Goal: Information Seeking & Learning: Learn about a topic

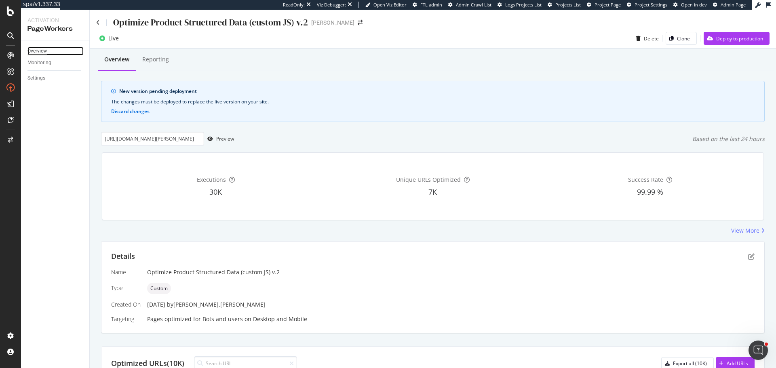
click at [46, 53] on div "Overview" at bounding box center [36, 51] width 19 height 8
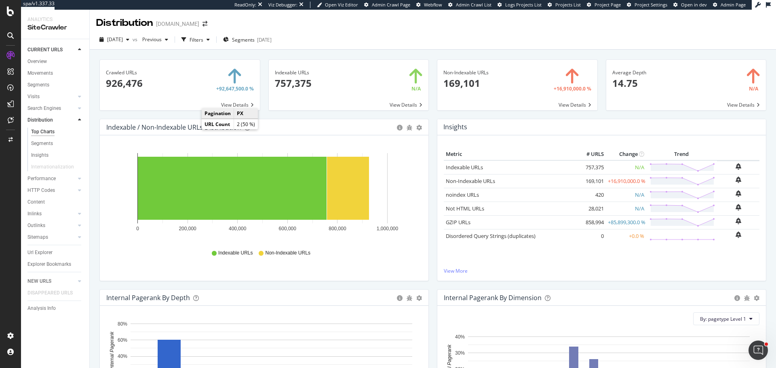
scroll to position [1143, 0]
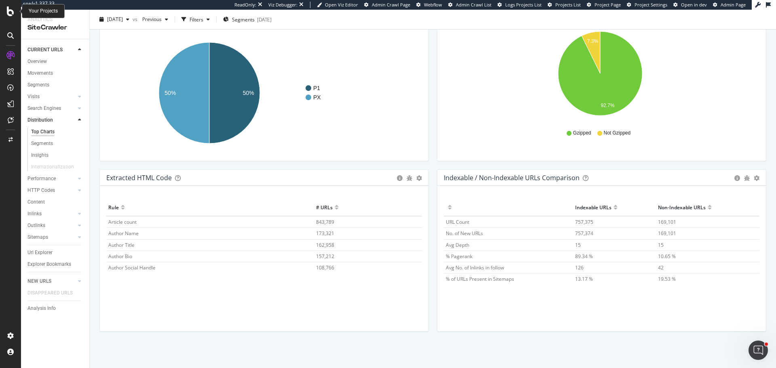
click at [7, 10] on icon at bounding box center [10, 11] width 7 height 10
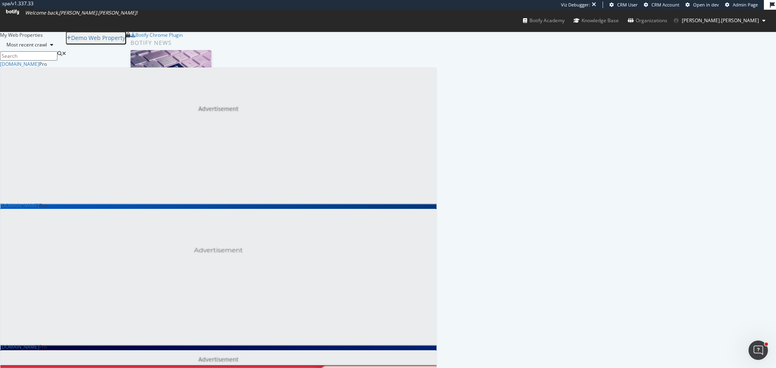
scroll to position [1988, 431]
drag, startPoint x: 332, startPoint y: 54, endPoint x: 328, endPoint y: 55, distance: 4.1
click at [57, 54] on input at bounding box center [28, 55] width 57 height 9
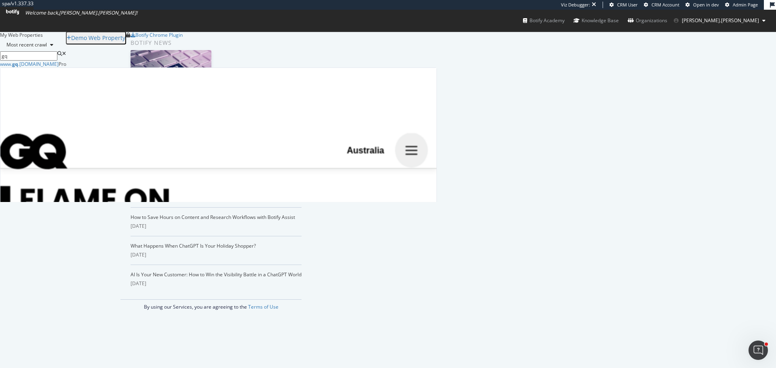
scroll to position [135, 431]
click at [18, 67] on b "gq" at bounding box center [15, 64] width 6 height 7
click at [57, 58] on input "gq" at bounding box center [28, 55] width 57 height 9
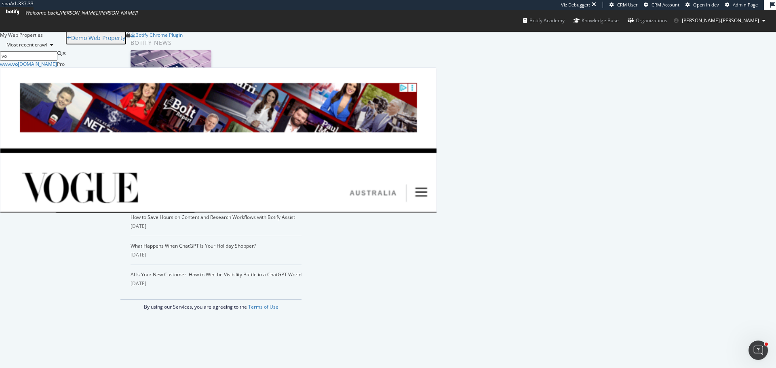
scroll to position [147, 431]
type input "vo"
click at [57, 67] on div "www. vo gue.com.au" at bounding box center [28, 64] width 57 height 7
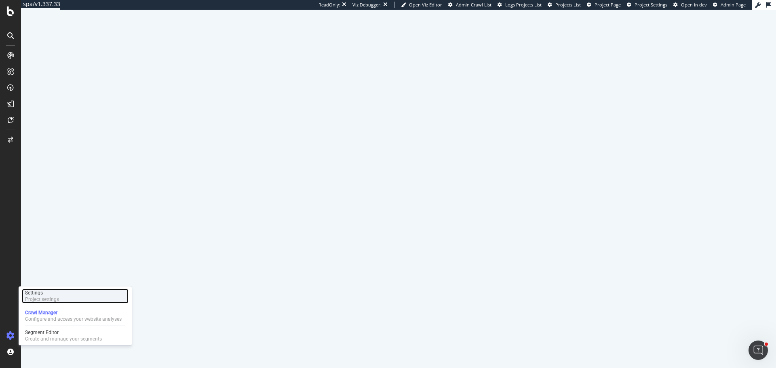
click at [46, 298] on div "Project settings" at bounding box center [42, 299] width 34 height 6
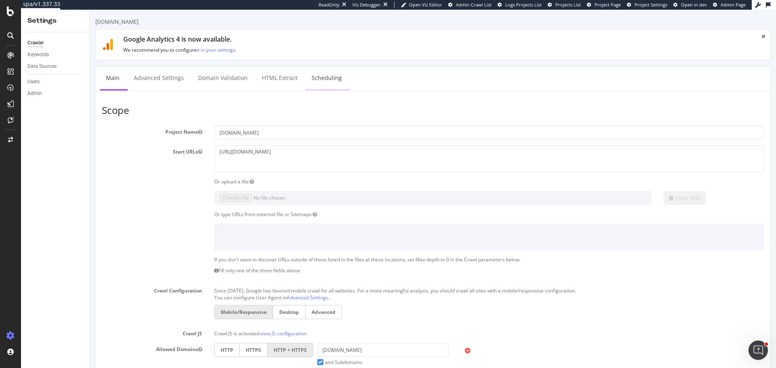
click at [324, 76] on link "Scheduling" at bounding box center [327, 78] width 42 height 22
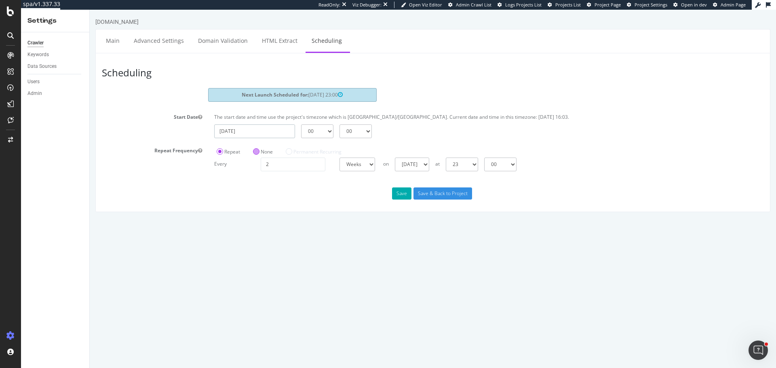
click at [266, 133] on input "2025-09-19" at bounding box center [254, 131] width 81 height 14
click at [285, 222] on td "1" at bounding box center [282, 223] width 20 height 12
type input "2025-10-01"
click at [316, 131] on select "00 01 02 03 04 05 06 07 08 09 10 11 12 13 14 15 16 17 18 19 20 21 22 23" at bounding box center [317, 131] width 32 height 14
click at [360, 132] on select "00 15 30 45" at bounding box center [356, 131] width 32 height 14
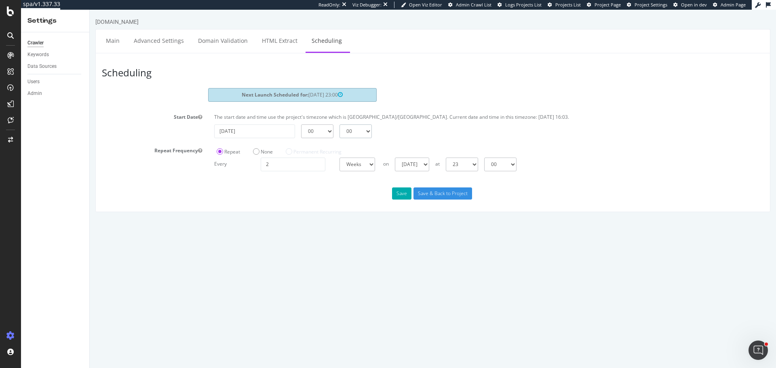
select select "15"
click at [340, 124] on select "00 15 30 45" at bounding box center [356, 131] width 32 height 14
click at [405, 193] on button "Save" at bounding box center [401, 194] width 19 height 12
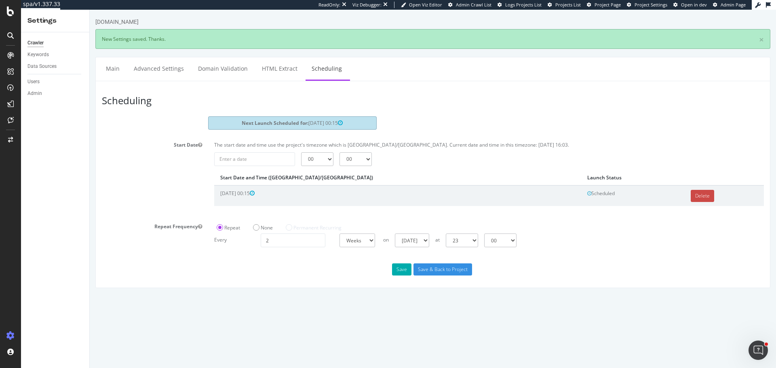
click at [691, 195] on link "Delete" at bounding box center [702, 196] width 23 height 12
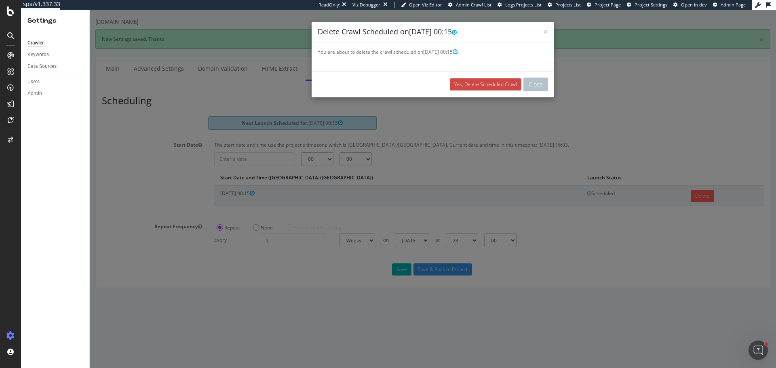
click at [461, 82] on link "Yes, Delete Scheduled Crawl" at bounding box center [486, 84] width 72 height 12
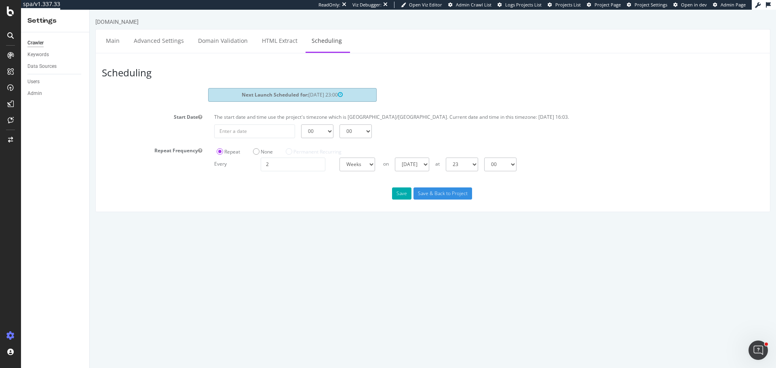
click at [203, 220] on html "www.gq.com.au Main Advanced Settings Domain Validation HTML Extract Scheduling …" at bounding box center [433, 115] width 686 height 211
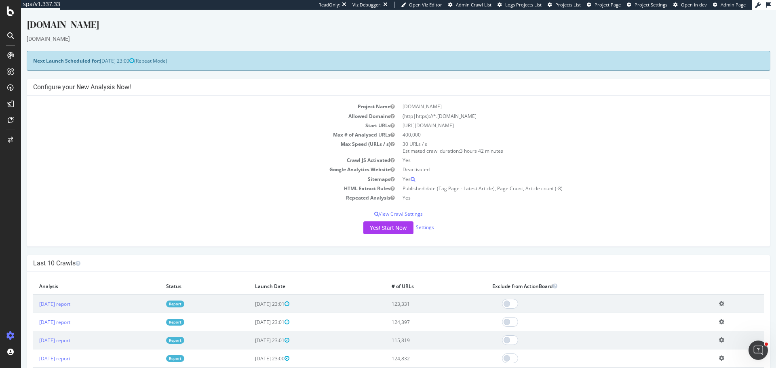
click at [435, 233] on div "Yes! Start Now Settings" at bounding box center [398, 227] width 731 height 13
click at [429, 229] on link "Settings" at bounding box center [425, 227] width 18 height 7
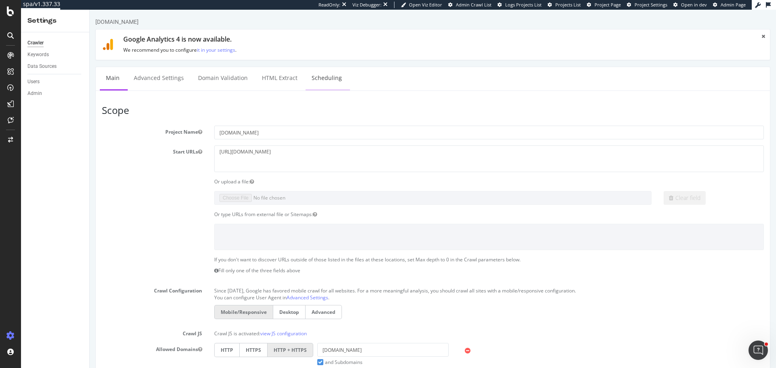
click at [325, 80] on link "Scheduling" at bounding box center [327, 78] width 42 height 22
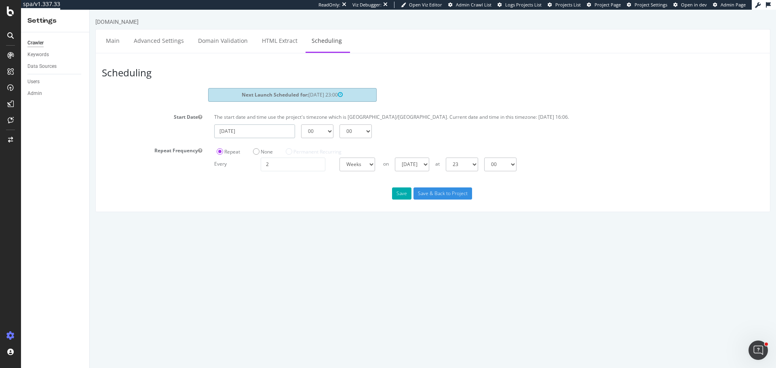
click at [251, 129] on input "2025-09-19" at bounding box center [254, 131] width 81 height 14
click at [316, 209] on td "26" at bounding box center [318, 211] width 17 height 12
type input "2025-09-26"
click at [321, 132] on select "00 01 02 03 04 05 06 07 08 09 10 11 12 13 14 15 16 17 18 19 20 21 22 23" at bounding box center [317, 131] width 32 height 14
select select "23"
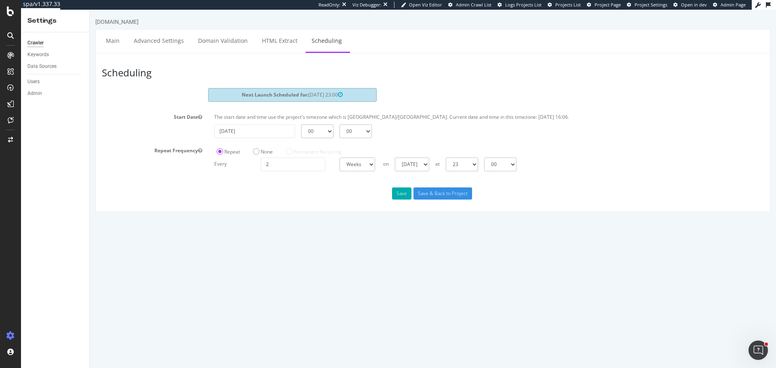
click at [301, 124] on select "00 01 02 03 04 05 06 07 08 09 10 11 12 13 14 15 16 17 18 19 20 21 22 23" at bounding box center [317, 131] width 32 height 14
click at [403, 195] on button "Save" at bounding box center [401, 194] width 19 height 12
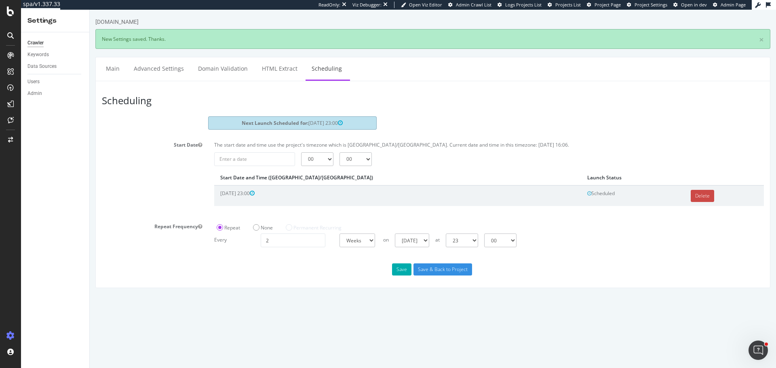
click at [691, 192] on link "Delete" at bounding box center [702, 196] width 23 height 12
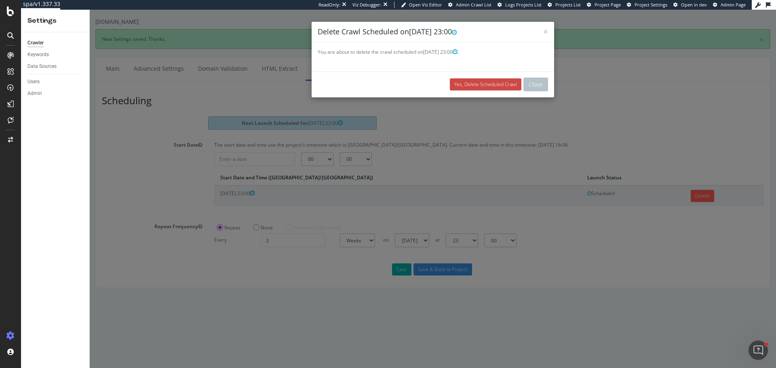
click at [468, 79] on link "Yes, Delete Scheduled Crawl" at bounding box center [486, 84] width 72 height 12
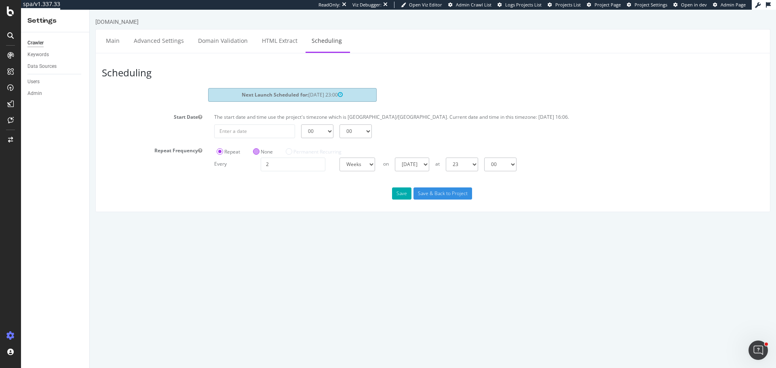
click at [265, 152] on label "None" at bounding box center [263, 151] width 20 height 7
click at [90, 10] on input "None" at bounding box center [90, 10] width 0 height 0
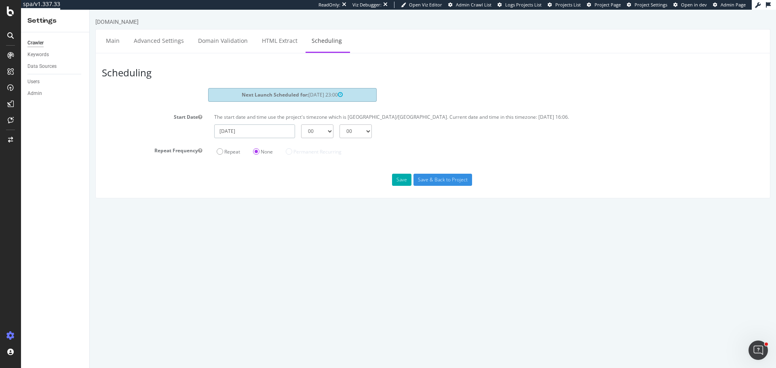
click at [250, 134] on input "2025-09-19" at bounding box center [254, 131] width 81 height 14
click at [316, 208] on td "26" at bounding box center [318, 211] width 17 height 12
type input "2025-09-26"
click at [316, 129] on select "00 01 02 03 04 05 06 07 08 09 10 11 12 13 14 15 16 17 18 19 20 21 22 23" at bounding box center [317, 131] width 32 height 14
select select "23"
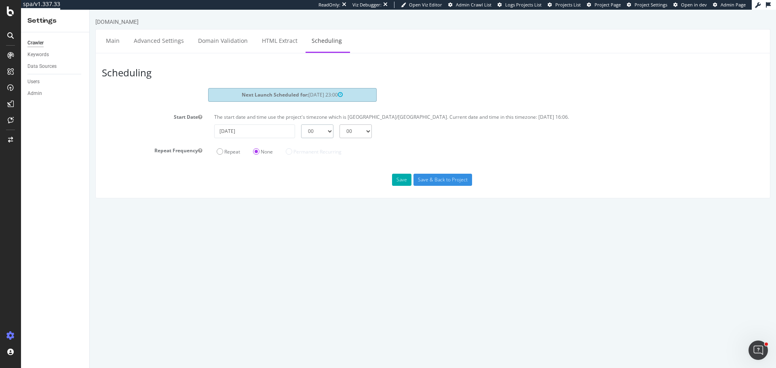
click at [301, 124] on select "00 01 02 03 04 05 06 07 08 09 10 11 12 13 14 15 16 17 18 19 20 21 22 23" at bounding box center [317, 131] width 32 height 14
click at [394, 184] on button "Save" at bounding box center [401, 180] width 19 height 12
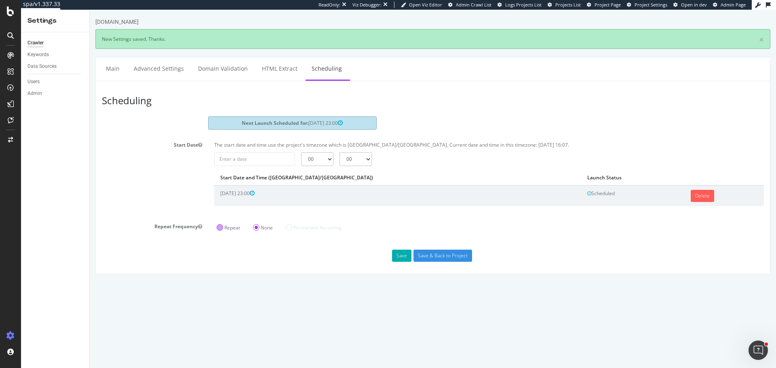
click at [232, 231] on label "Repeat" at bounding box center [228, 227] width 23 height 7
click at [90, 10] on input "Repeat" at bounding box center [90, 10] width 0 height 0
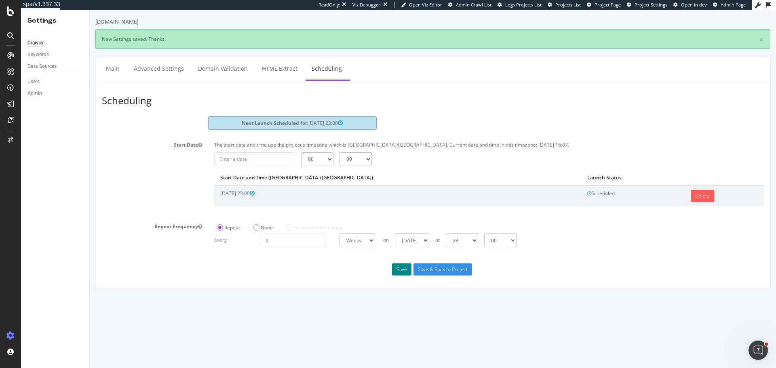
click at [399, 271] on button "Save" at bounding box center [401, 270] width 19 height 12
click at [257, 224] on div "None" at bounding box center [263, 226] width 25 height 13
click at [257, 231] on label "None" at bounding box center [263, 227] width 20 height 7
click at [90, 10] on input "None" at bounding box center [90, 10] width 0 height 0
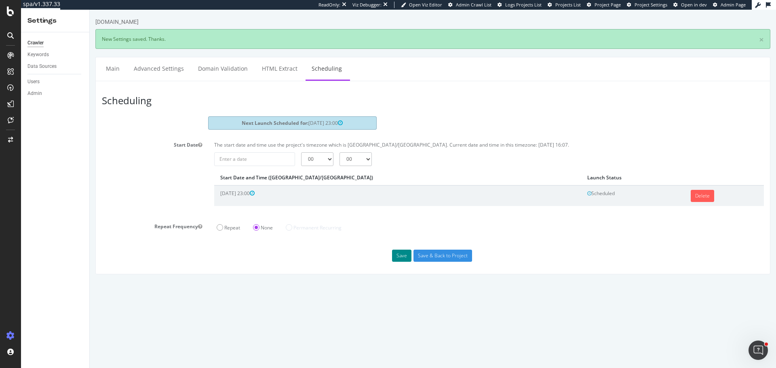
click at [399, 254] on button "Save" at bounding box center [401, 256] width 19 height 12
click at [397, 257] on button "Save" at bounding box center [401, 256] width 19 height 12
click at [260, 162] on input "2025-09-19" at bounding box center [254, 159] width 81 height 14
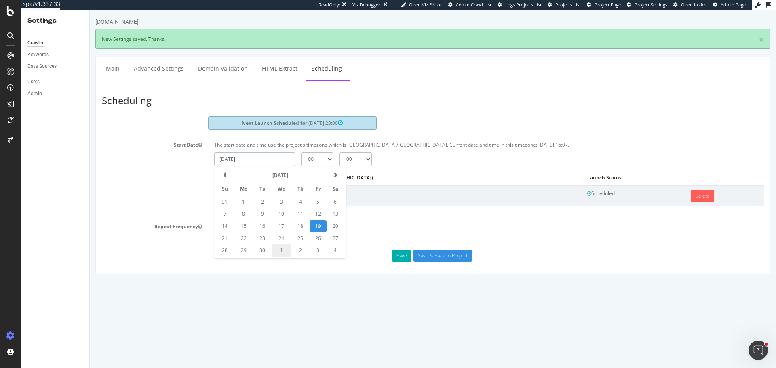
click at [284, 252] on td "1" at bounding box center [282, 251] width 20 height 12
type input "2025-10-01"
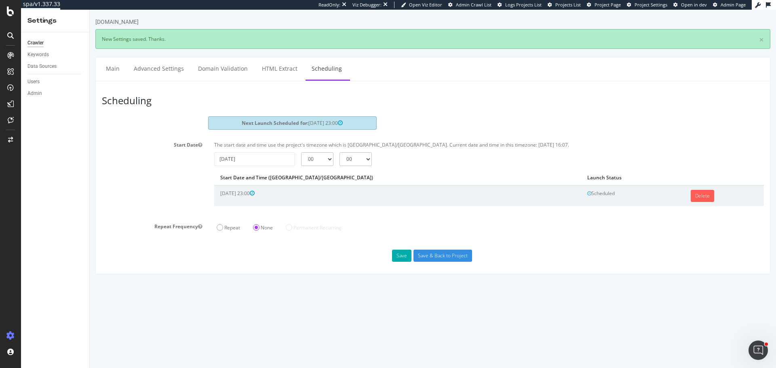
click at [323, 156] on select "00 01 02 03 04 05 06 07 08 09 10 11 12 13 14 15 16 17 18 19 20 21 22 23" at bounding box center [317, 159] width 32 height 14
click at [350, 158] on select "00 15 30 45" at bounding box center [356, 159] width 32 height 14
select select "15"
click at [340, 152] on select "00 15 30 45" at bounding box center [356, 159] width 32 height 14
click at [397, 255] on button "Save" at bounding box center [401, 256] width 19 height 12
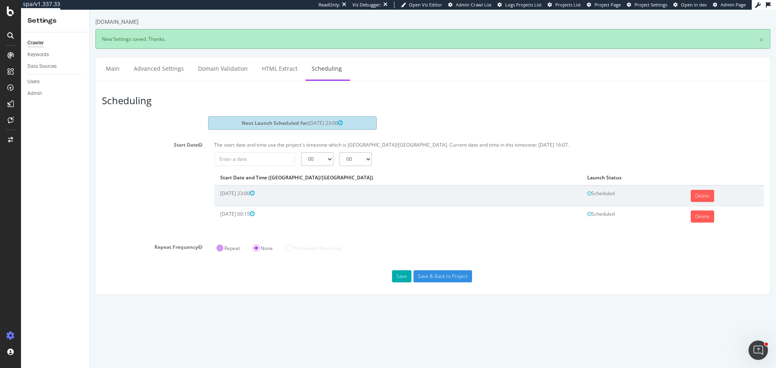
click at [223, 249] on label "Repeat" at bounding box center [228, 248] width 23 height 7
click at [90, 10] on input "Repeat" at bounding box center [90, 10] width 0 height 0
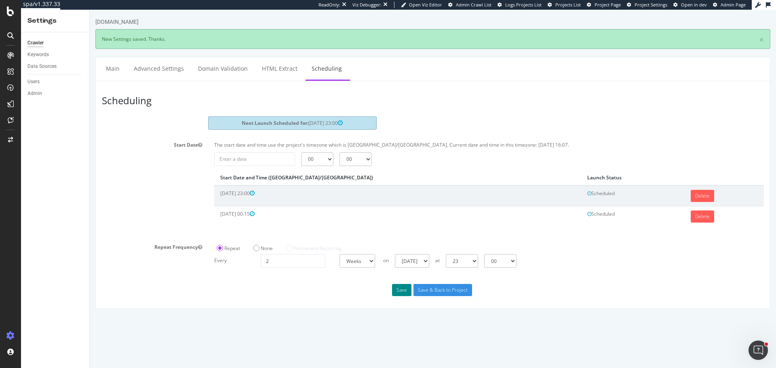
click at [408, 291] on button "Save" at bounding box center [401, 290] width 19 height 12
click at [262, 249] on label "None" at bounding box center [263, 248] width 20 height 7
click at [90, 10] on input "None" at bounding box center [90, 10] width 0 height 0
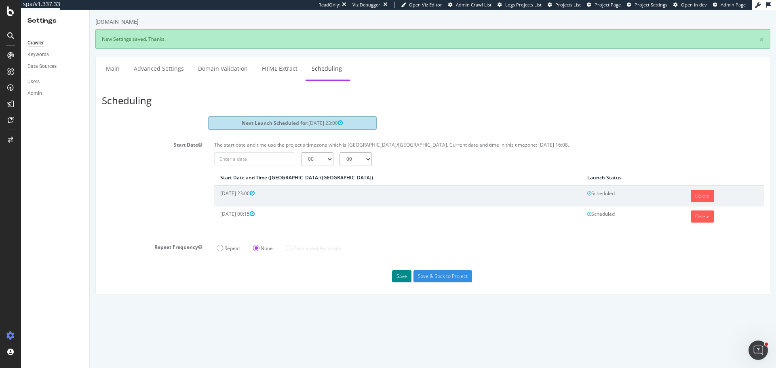
click at [399, 274] on button "Save" at bounding box center [401, 276] width 19 height 12
click at [235, 158] on input "2025-09-19" at bounding box center [254, 159] width 81 height 14
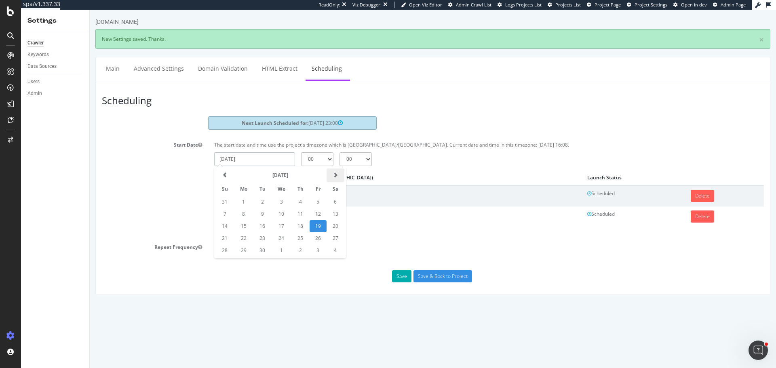
click at [335, 176] on span at bounding box center [335, 175] width 5 height 5
click at [318, 217] on td "10" at bounding box center [318, 214] width 17 height 12
type input "2025-10-10"
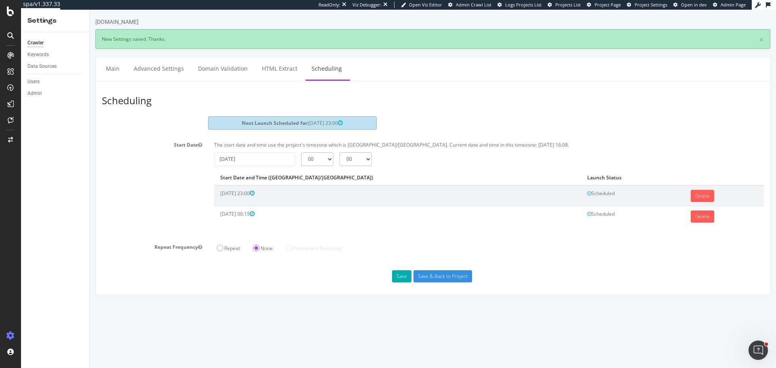
click at [317, 162] on select "00 01 02 03 04 05 06 07 08 09 10 11 12 13 14 15 16 17 18 19 20 21 22 23" at bounding box center [317, 159] width 32 height 14
click at [321, 167] on div "The start date and time use the project's timezone which is Australia/Sydney. C…" at bounding box center [489, 187] width 562 height 96
click at [321, 162] on select "00 01 02 03 04 05 06 07 08 09 10 11 12 13 14 15 16 17 18 19 20 21 22 23" at bounding box center [317, 159] width 32 height 14
select select "23"
click at [301, 152] on select "00 01 02 03 04 05 06 07 08 09 10 11 12 13 14 15 16 17 18 19 20 21 22 23" at bounding box center [317, 159] width 32 height 14
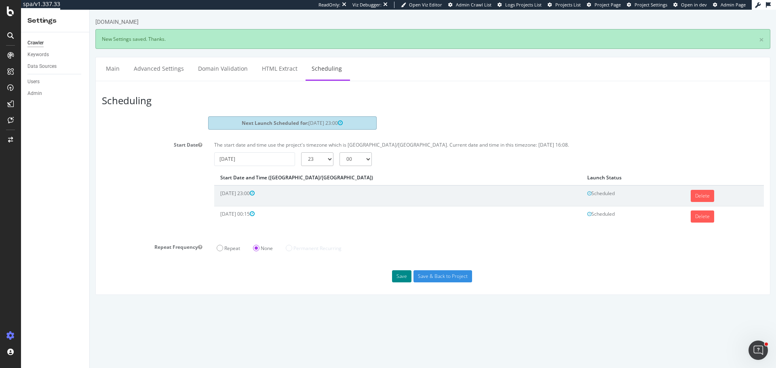
click at [399, 272] on button "Save" at bounding box center [401, 276] width 19 height 12
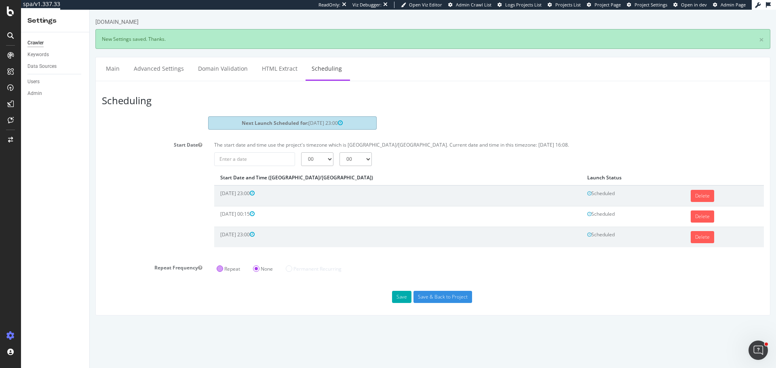
click at [219, 270] on label "Repeat" at bounding box center [228, 269] width 23 height 7
click at [90, 10] on input "Repeat" at bounding box center [90, 10] width 0 height 0
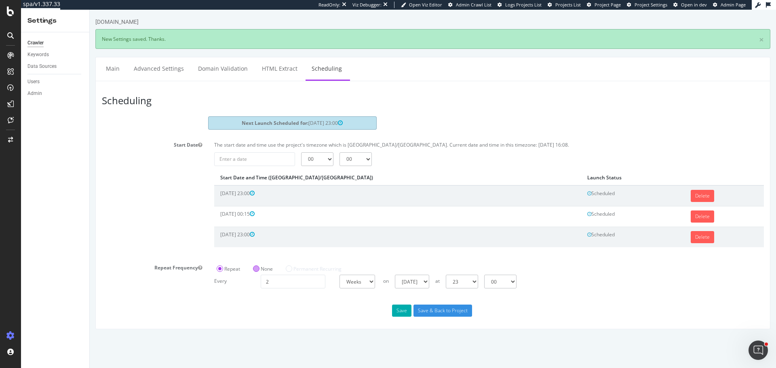
click at [272, 269] on label "None" at bounding box center [263, 269] width 20 height 7
click at [90, 10] on input "None" at bounding box center [90, 10] width 0 height 0
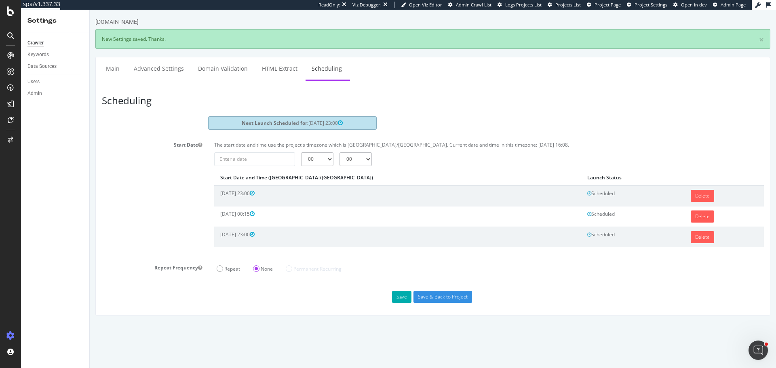
click at [326, 67] on link "Scheduling" at bounding box center [327, 68] width 42 height 22
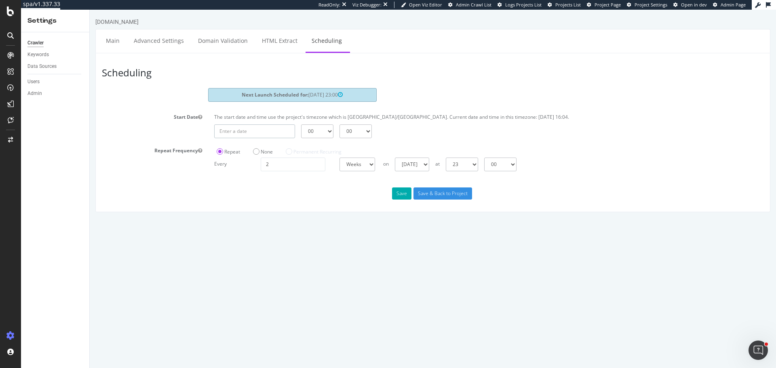
click at [264, 127] on input "text" at bounding box center [254, 131] width 81 height 14
click at [283, 208] on td "24" at bounding box center [282, 211] width 20 height 12
type input "[DATE]"
click at [324, 127] on select "00 01 02 03 04 05 06 07 08 09 10 11 12 13 14 15 16 17 18 19 20 21 22 23" at bounding box center [317, 131] width 32 height 14
click at [316, 135] on select "00 01 02 03 04 05 06 07 08 09 10 11 12 13 14 15 16 17 18 19 20 21 22 23" at bounding box center [317, 131] width 32 height 14
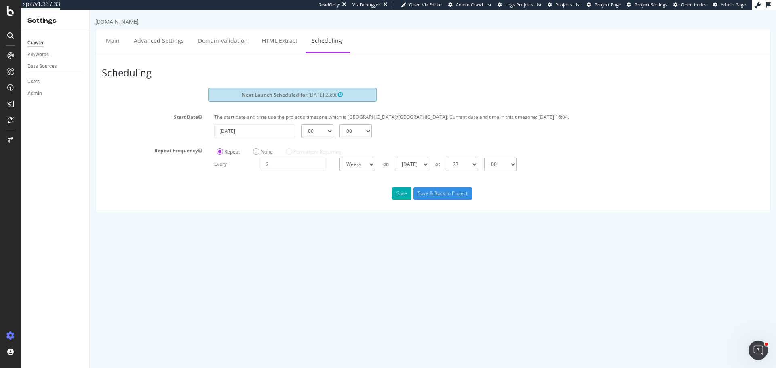
select select "23"
click at [301, 124] on select "00 01 02 03 04 05 06 07 08 09 10 11 12 13 14 15 16 17 18 19 20 21 22 23" at bounding box center [317, 131] width 32 height 14
drag, startPoint x: 400, startPoint y: 198, endPoint x: 394, endPoint y: 203, distance: 7.7
click at [400, 197] on button "Save" at bounding box center [401, 194] width 19 height 12
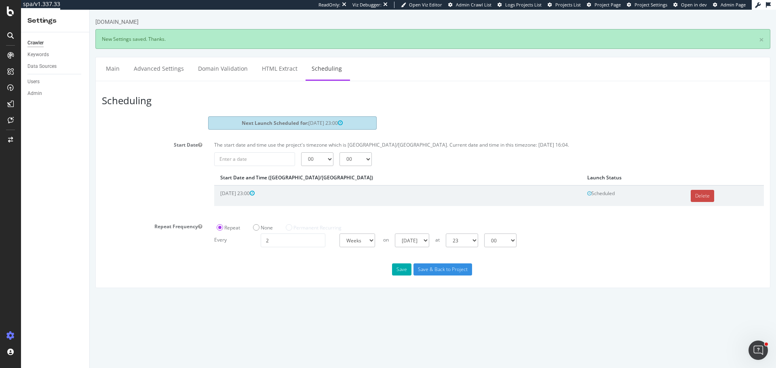
click at [691, 197] on link "Delete" at bounding box center [702, 196] width 23 height 12
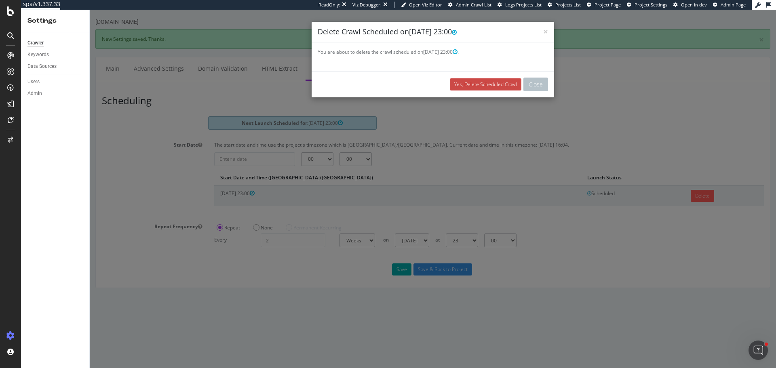
click at [475, 81] on link "Yes, Delete Scheduled Crawl" at bounding box center [486, 84] width 72 height 12
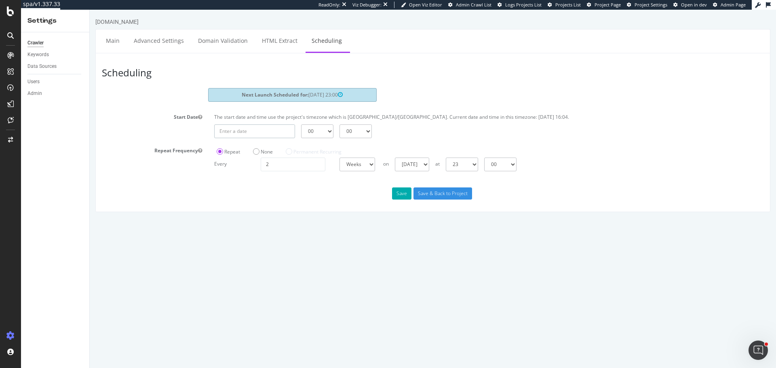
click at [253, 131] on input "text" at bounding box center [254, 131] width 81 height 14
click at [283, 209] on td "24" at bounding box center [282, 211] width 20 height 12
type input "[DATE]"
click at [324, 135] on select "00 01 02 03 04 05 06 07 08 09 10 11 12 13 14 15 16 17 18 19 20 21 22 23" at bounding box center [317, 131] width 32 height 14
select select "23"
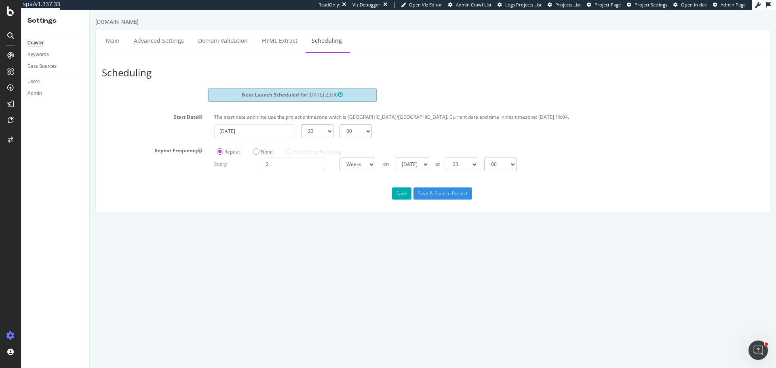
click at [301, 124] on select "00 01 02 03 04 05 06 07 08 09 10 11 12 13 14 15 16 17 18 19 20 21 22 23" at bounding box center [317, 131] width 32 height 14
click at [403, 195] on button "Save" at bounding box center [401, 194] width 19 height 12
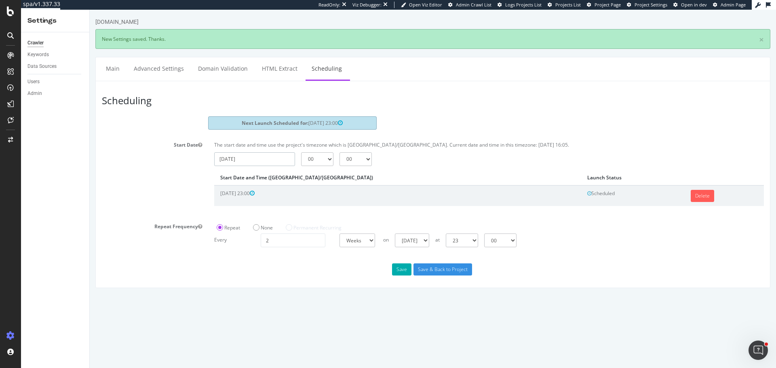
click at [251, 156] on input "[DATE]" at bounding box center [254, 159] width 81 height 14
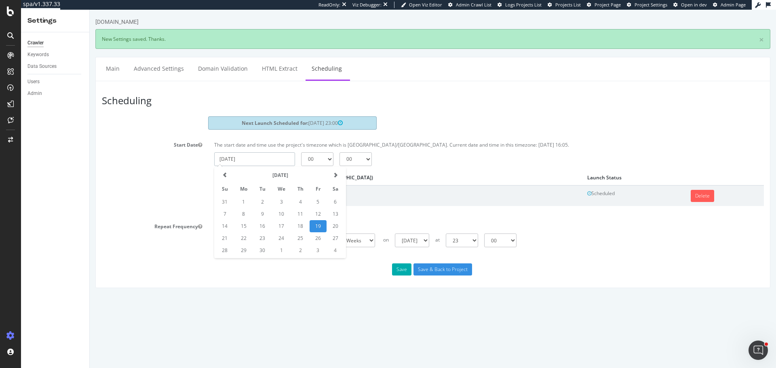
click at [281, 253] on td "1" at bounding box center [282, 251] width 20 height 12
type input "[DATE]"
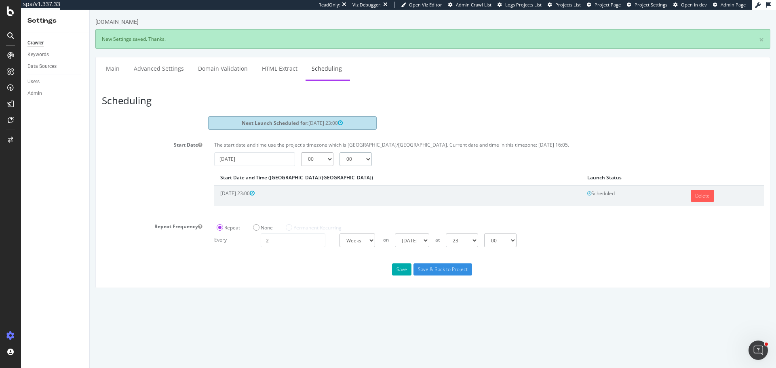
click at [353, 159] on select "00 15 30 45" at bounding box center [356, 159] width 32 height 14
select select "15"
click at [340, 152] on select "00 15 30 45" at bounding box center [356, 159] width 32 height 14
click at [401, 270] on button "Save" at bounding box center [401, 270] width 19 height 12
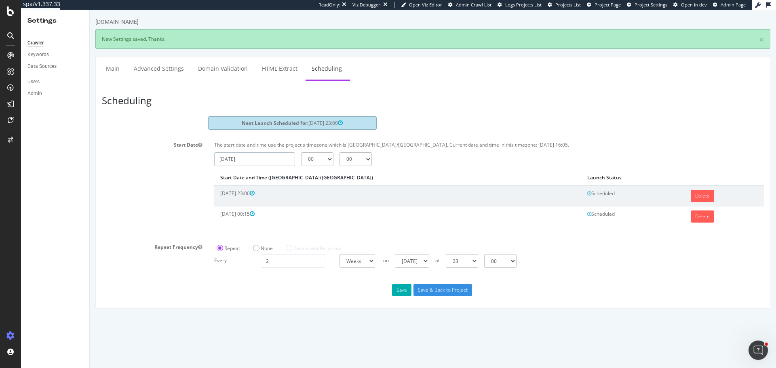
click at [262, 159] on input "2025-09-19" at bounding box center [254, 159] width 81 height 14
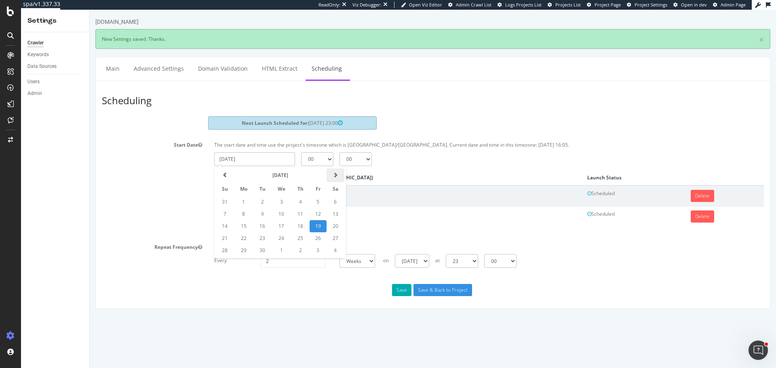
click at [335, 174] on span at bounding box center [335, 175] width 5 height 5
click at [279, 214] on td "8" at bounding box center [282, 214] width 20 height 12
type input "2025-10-08"
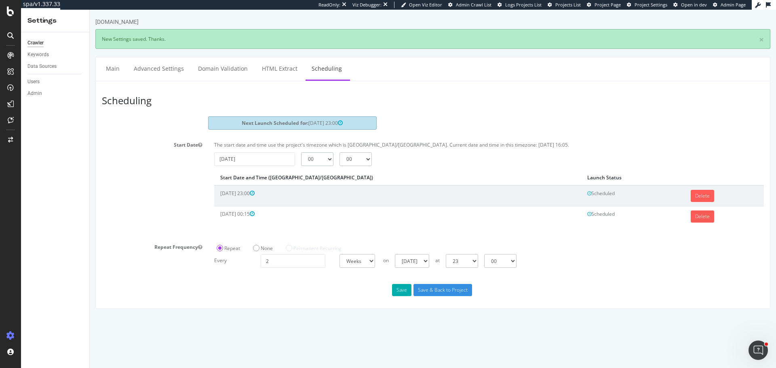
click at [326, 160] on select "00 01 02 03 04 05 06 07 08 09 10 11 12 13 14 15 16 17 18 19 20 21 22 23" at bounding box center [317, 159] width 32 height 14
select select "23"
click at [301, 152] on select "00 01 02 03 04 05 06 07 08 09 10 11 12 13 14 15 16 17 18 19 20 21 22 23" at bounding box center [317, 159] width 32 height 14
click at [406, 295] on button "Save" at bounding box center [401, 290] width 19 height 12
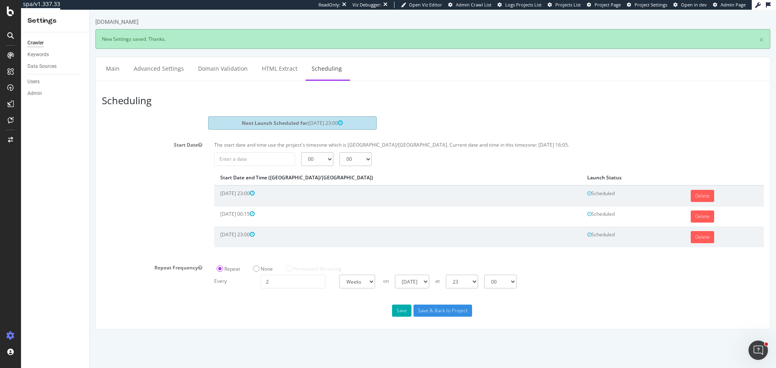
click at [156, 219] on div "Start Date The start date and time use the project's timezone which is Australi…" at bounding box center [433, 197] width 674 height 117
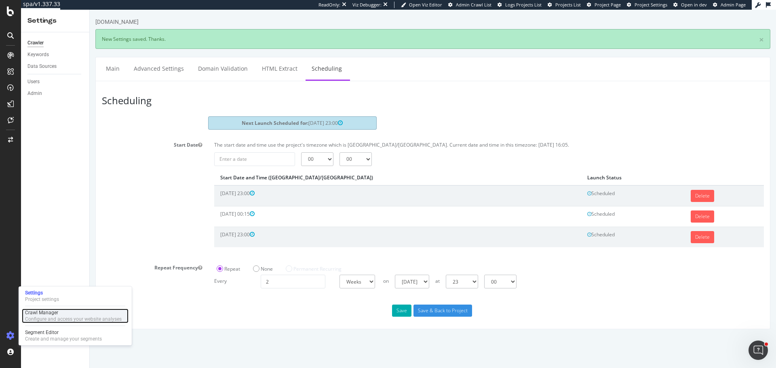
click at [67, 317] on div "Configure and access your website analyses" at bounding box center [73, 319] width 97 height 6
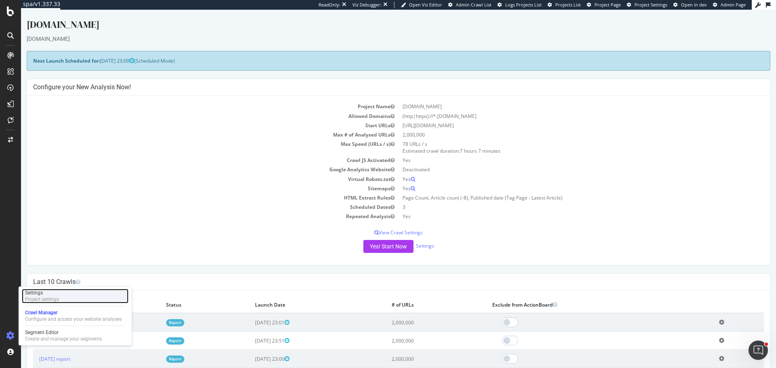
click at [75, 300] on div "Settings Project settings" at bounding box center [75, 296] width 107 height 15
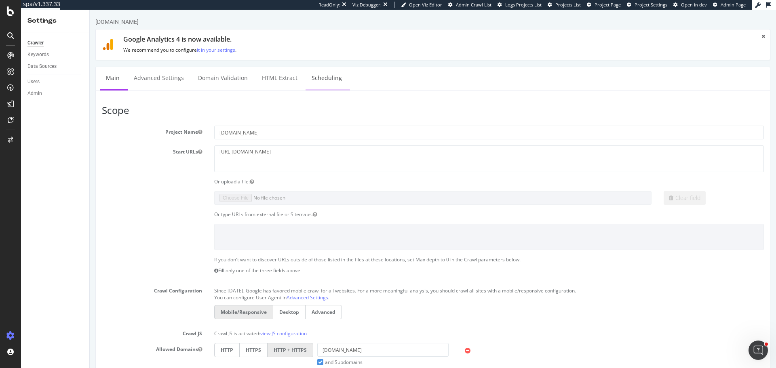
click at [324, 82] on link "Scheduling" at bounding box center [327, 78] width 42 height 22
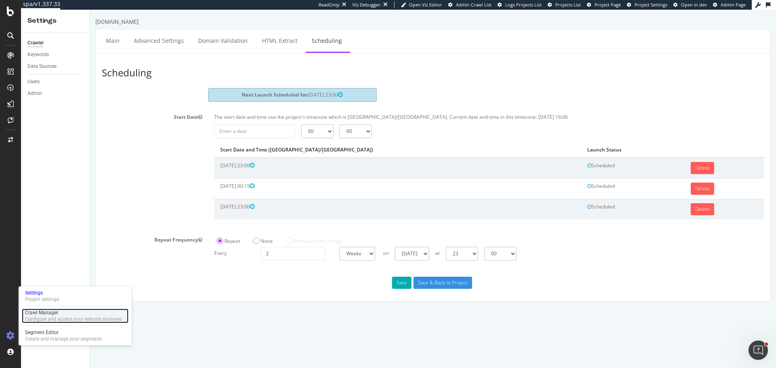
click at [53, 315] on div "Crawl Manager" at bounding box center [73, 313] width 97 height 6
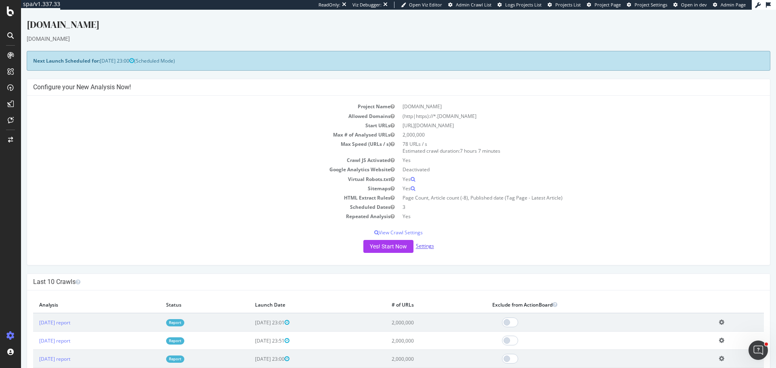
click at [422, 247] on link "Settings" at bounding box center [425, 246] width 18 height 7
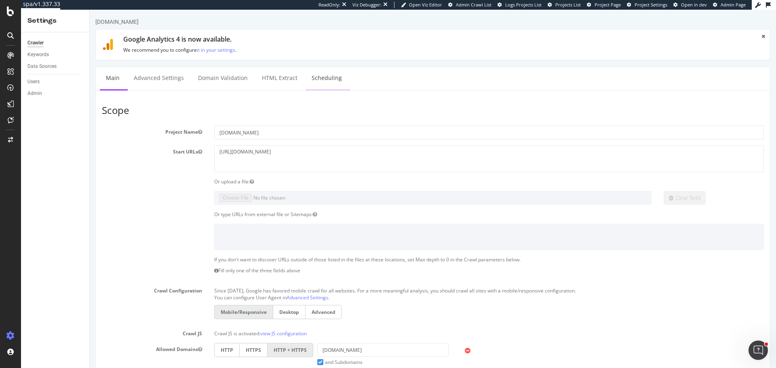
click at [327, 82] on link "Scheduling" at bounding box center [327, 78] width 42 height 22
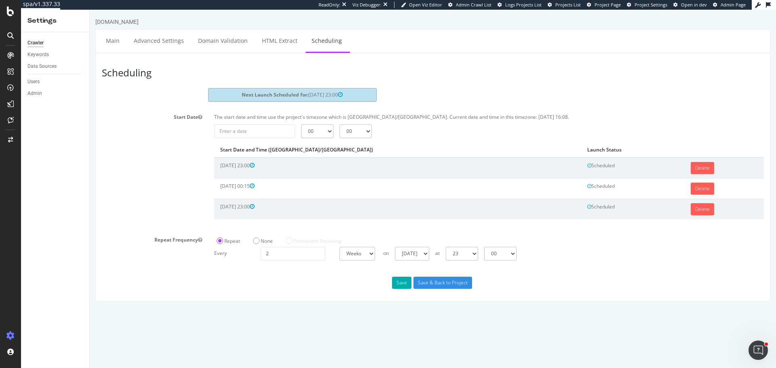
click at [184, 151] on div "Start Date The start date and time use the project's timezone which is Australi…" at bounding box center [433, 169] width 674 height 117
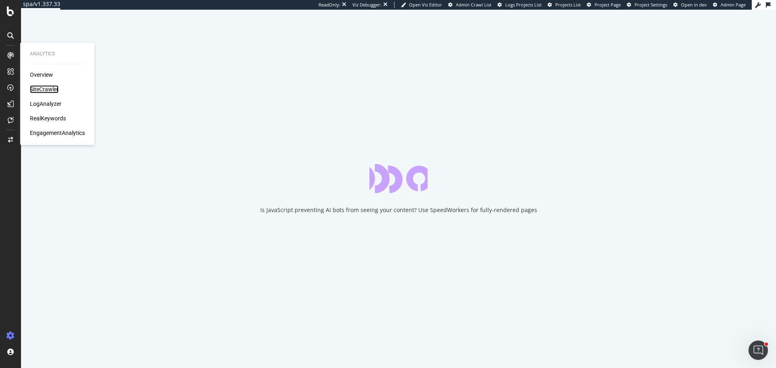
click at [47, 91] on div "SiteCrawler" at bounding box center [44, 89] width 29 height 8
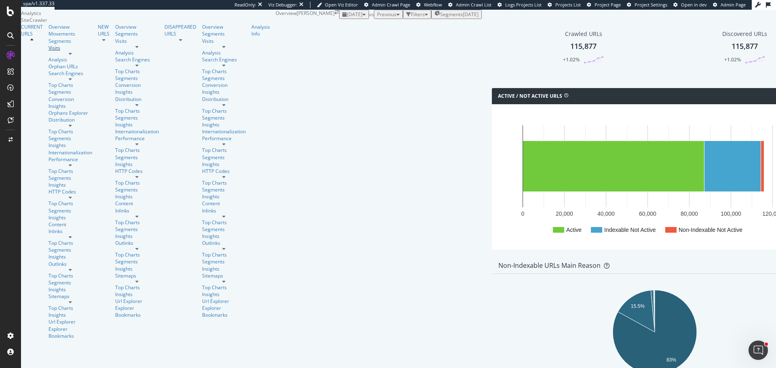
click at [49, 51] on link "Visits" at bounding box center [71, 47] width 44 height 7
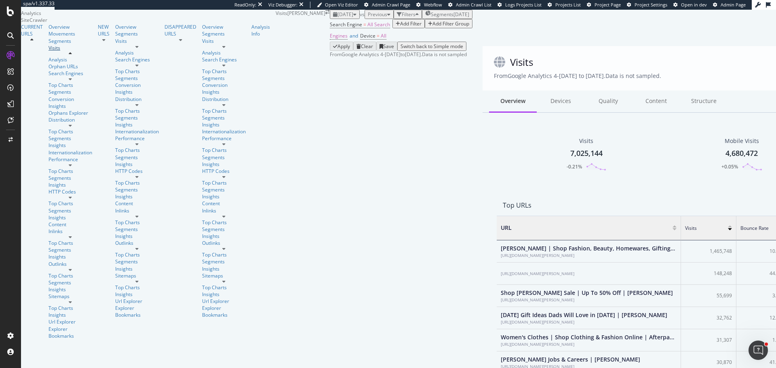
scroll to position [236, 645]
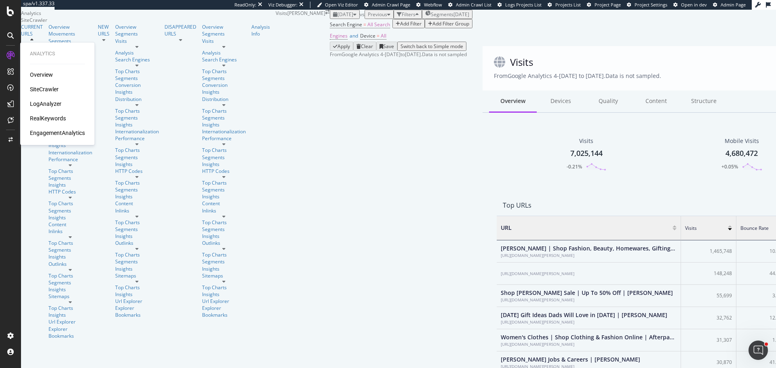
click at [43, 120] on div "RealKeywords" at bounding box center [48, 118] width 36 height 8
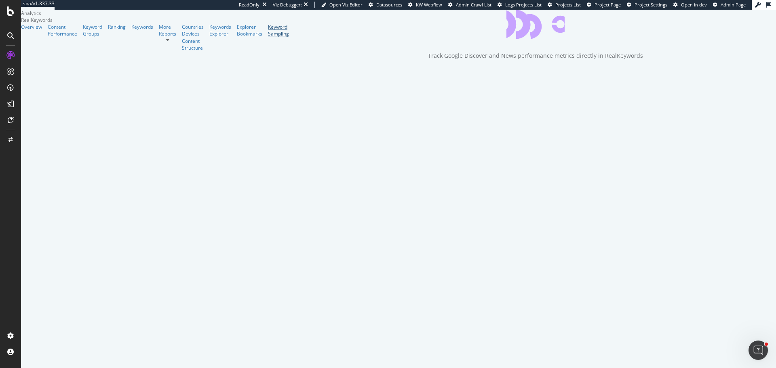
click at [268, 37] on div "Keyword Sampling" at bounding box center [278, 30] width 21 height 14
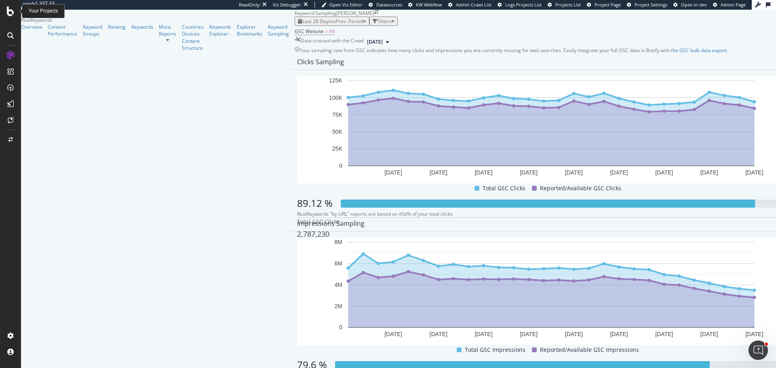
click at [13, 11] on icon at bounding box center [10, 11] width 7 height 10
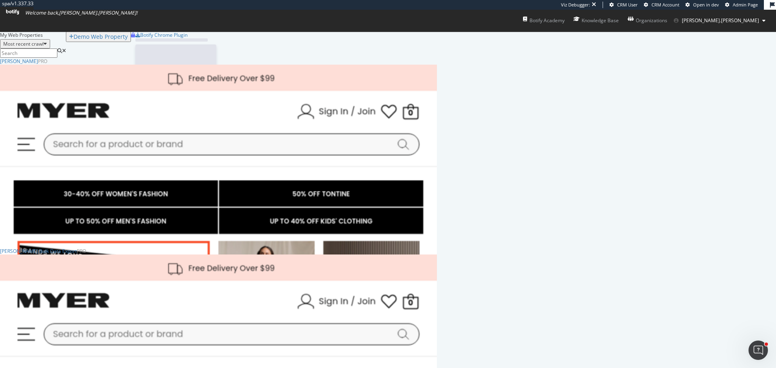
scroll to position [325, 431]
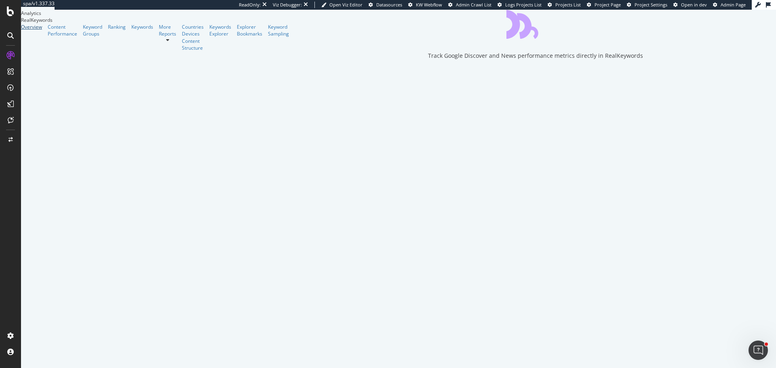
click at [39, 30] on div "Overview" at bounding box center [31, 26] width 21 height 7
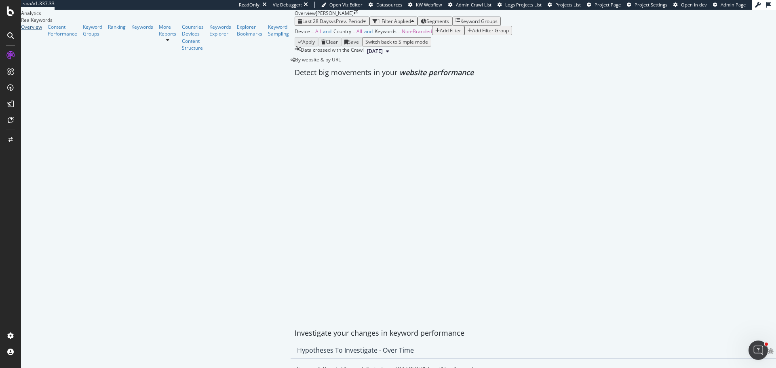
click at [36, 30] on div "Overview" at bounding box center [31, 26] width 21 height 7
click at [440, 34] on div "Add Filter" at bounding box center [450, 30] width 21 height 7
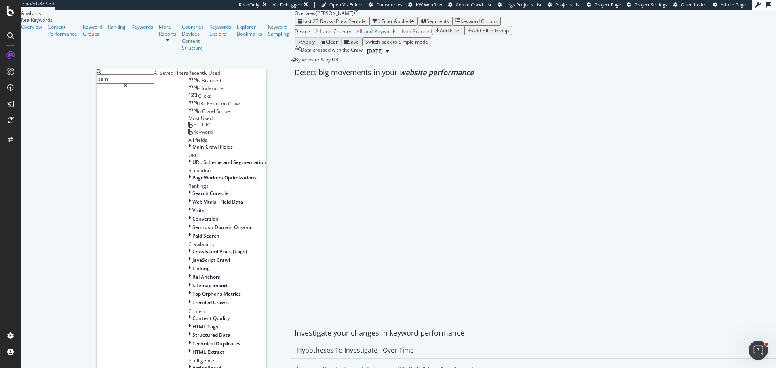
type input "semr"
